Goal: Task Accomplishment & Management: Complete application form

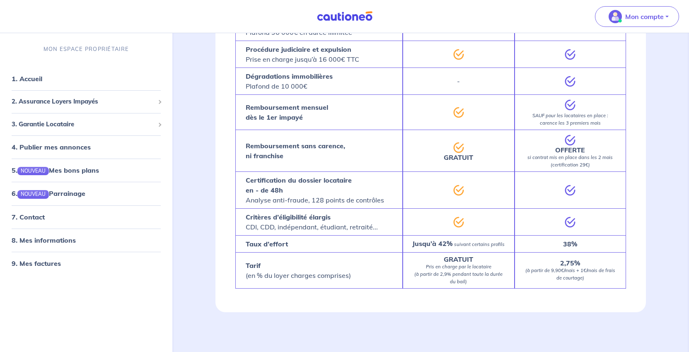
scroll to position [1596, 0]
click at [87, 106] on span "2. Assurance Loyers Impayés" at bounding box center [83, 102] width 143 height 10
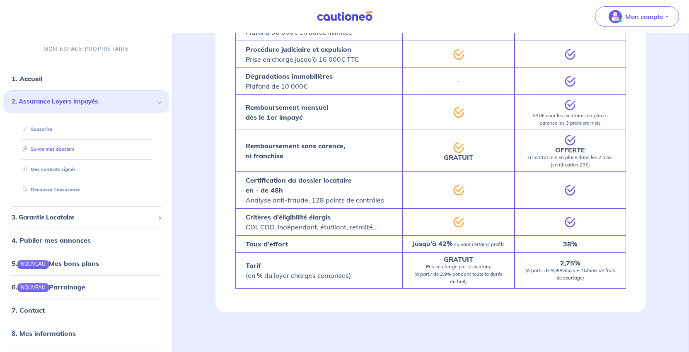
click at [70, 152] on link "Suivre mes dossiers" at bounding box center [46, 149] width 55 height 6
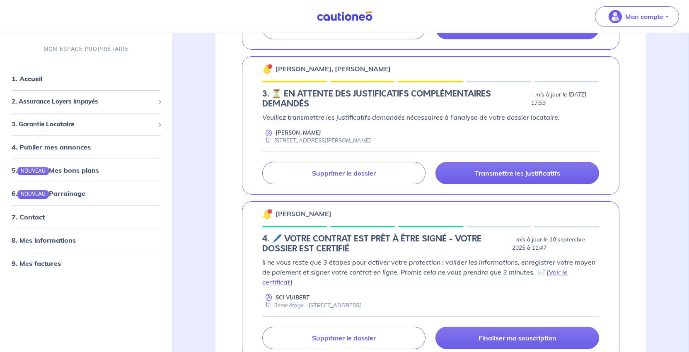
scroll to position [580, 0]
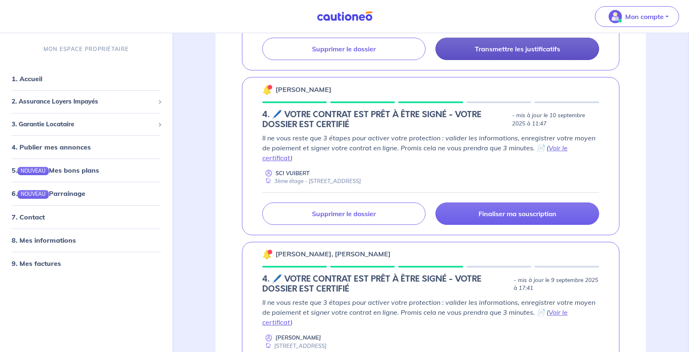
click at [493, 53] on p "Transmettre les justificatifs" at bounding box center [517, 49] width 85 height 8
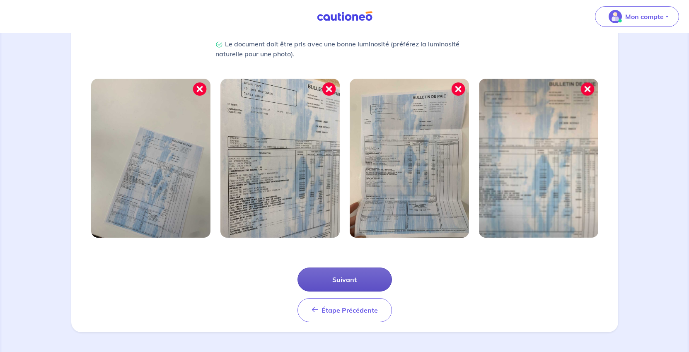
click at [371, 267] on button "Suivant" at bounding box center [344, 279] width 94 height 24
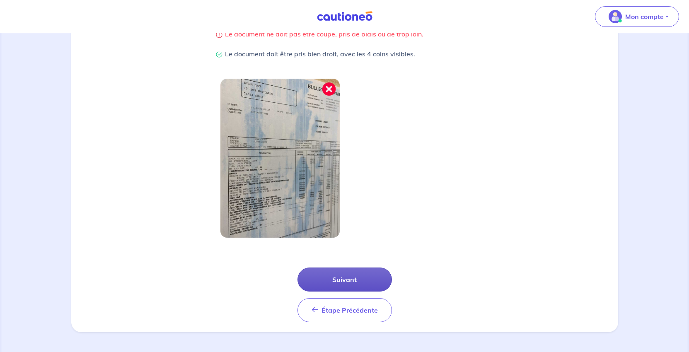
scroll to position [248, 0]
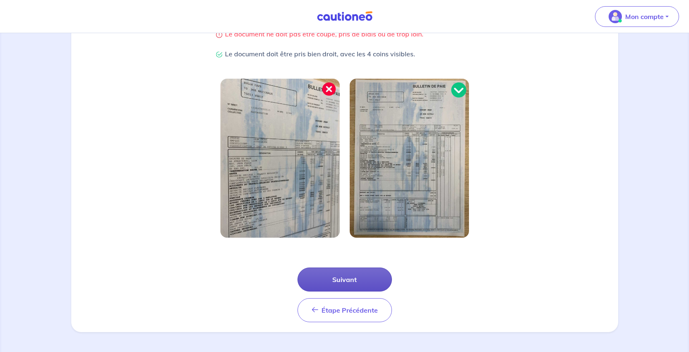
click at [357, 291] on button "Suivant" at bounding box center [344, 279] width 94 height 24
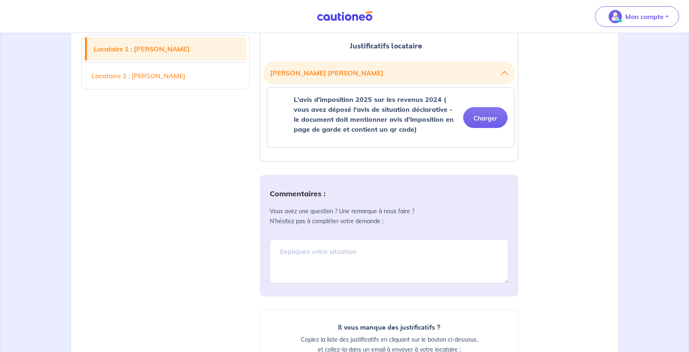
scroll to position [248, 0]
